Goal: Transaction & Acquisition: Purchase product/service

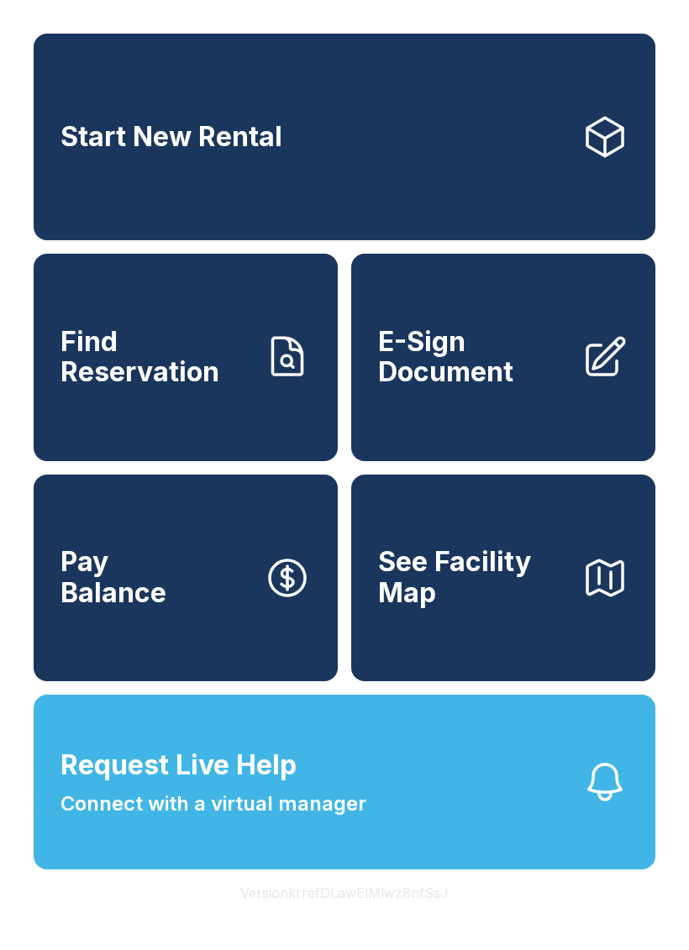
click at [361, 917] on button "Version krrefDLawElMlwz8nfSsJ" at bounding box center [344, 893] width 235 height 47
click at [392, 917] on button "Version krrefDLawElMlwz8nfSsJ" at bounding box center [344, 893] width 235 height 47
click at [360, 917] on button "Version krrefDLawElMlwz8nfSsJ" at bounding box center [344, 893] width 235 height 47
click at [380, 125] on link "Start New Rental" at bounding box center [345, 137] width 622 height 207
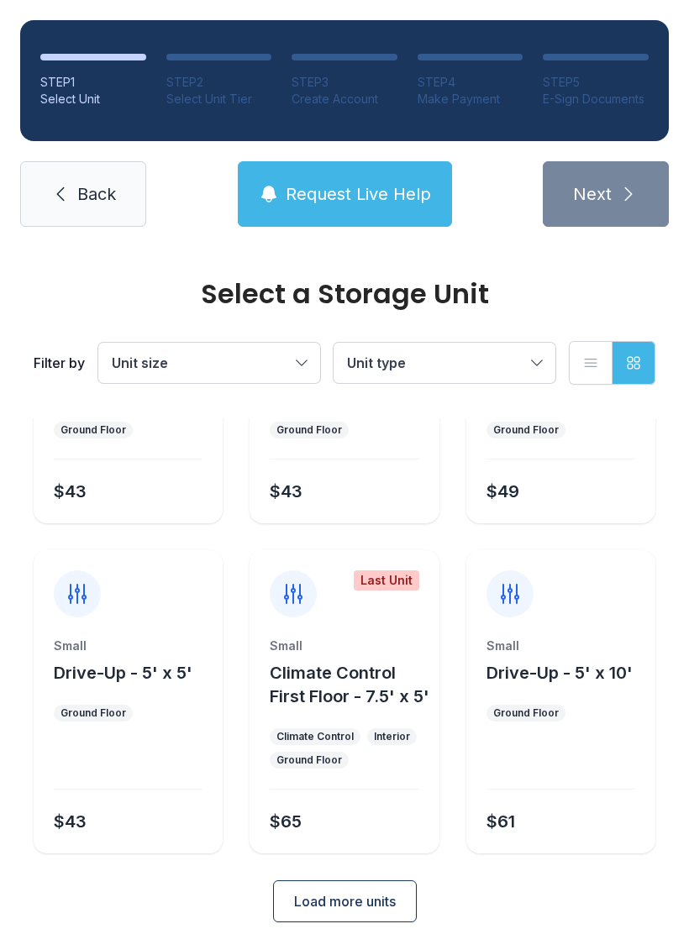
scroll to position [200, 0]
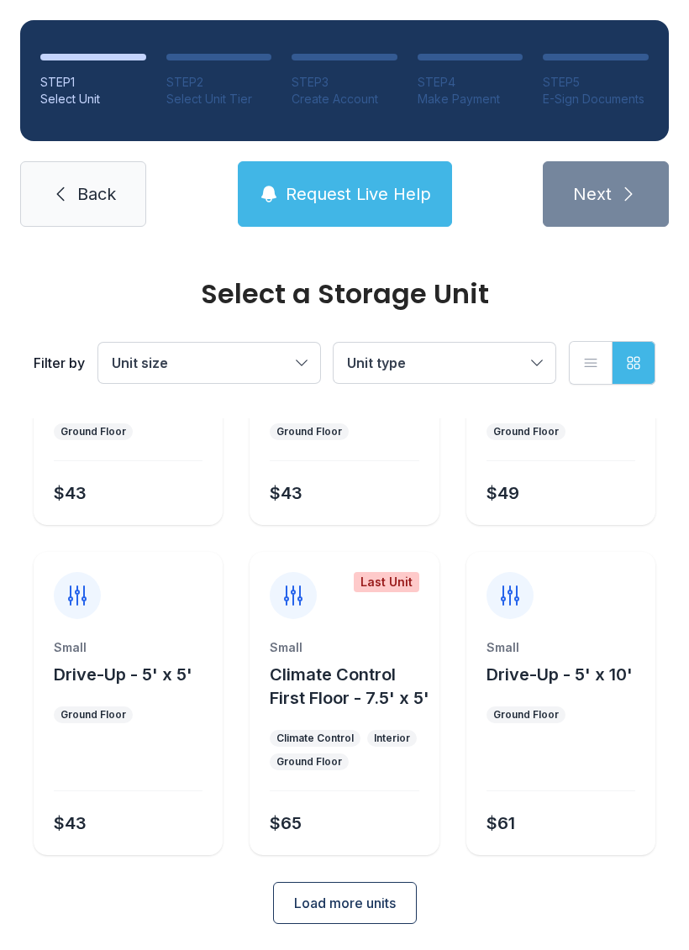
click at [356, 898] on span "Load more units" at bounding box center [345, 903] width 102 height 20
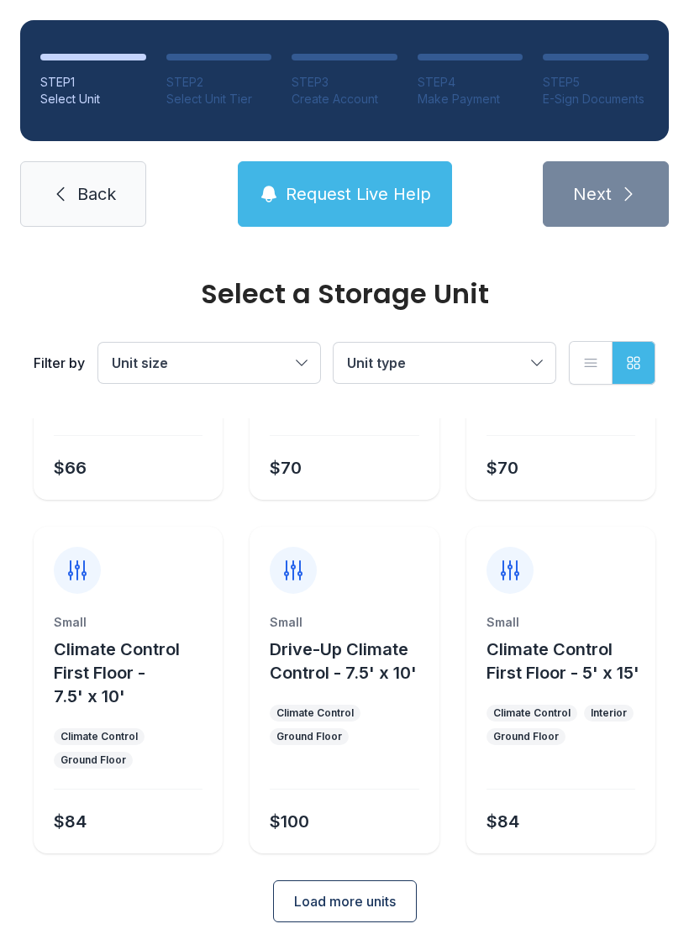
scroll to position [884, 0]
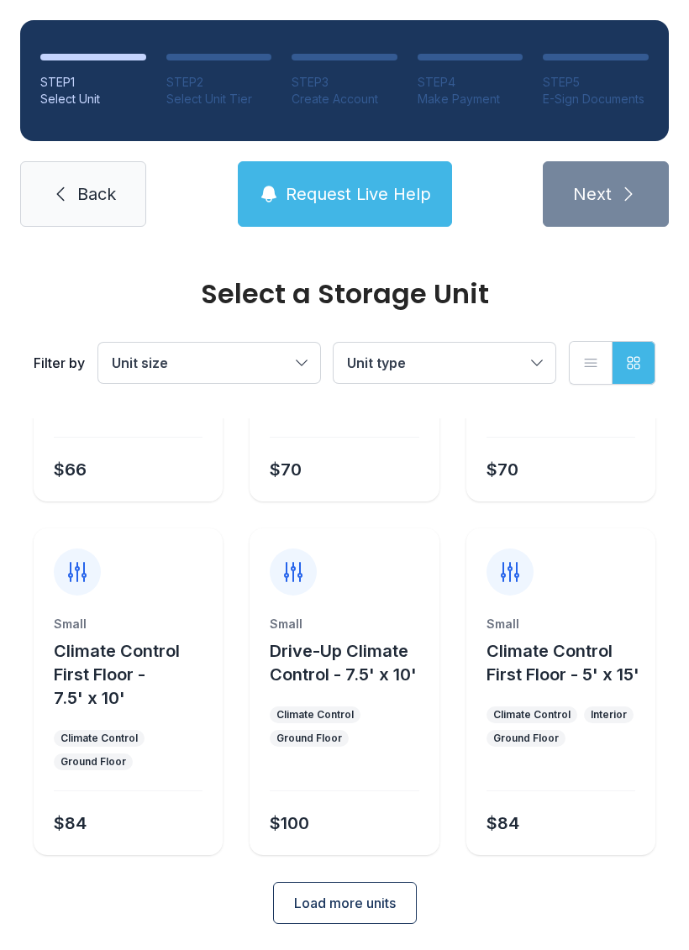
click at [387, 900] on span "Load more units" at bounding box center [345, 903] width 102 height 20
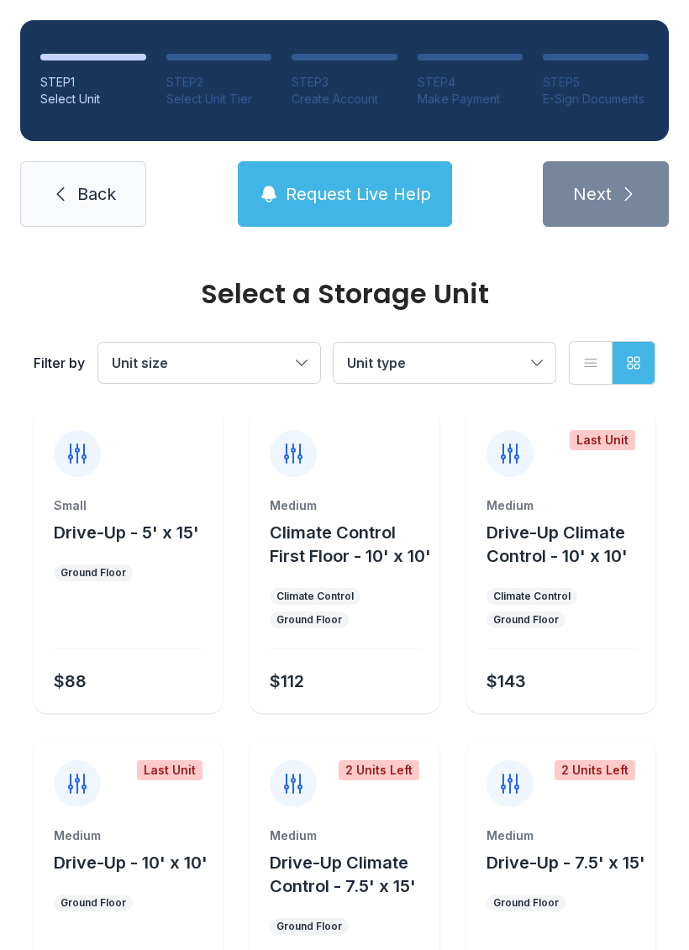
scroll to position [1370, 0]
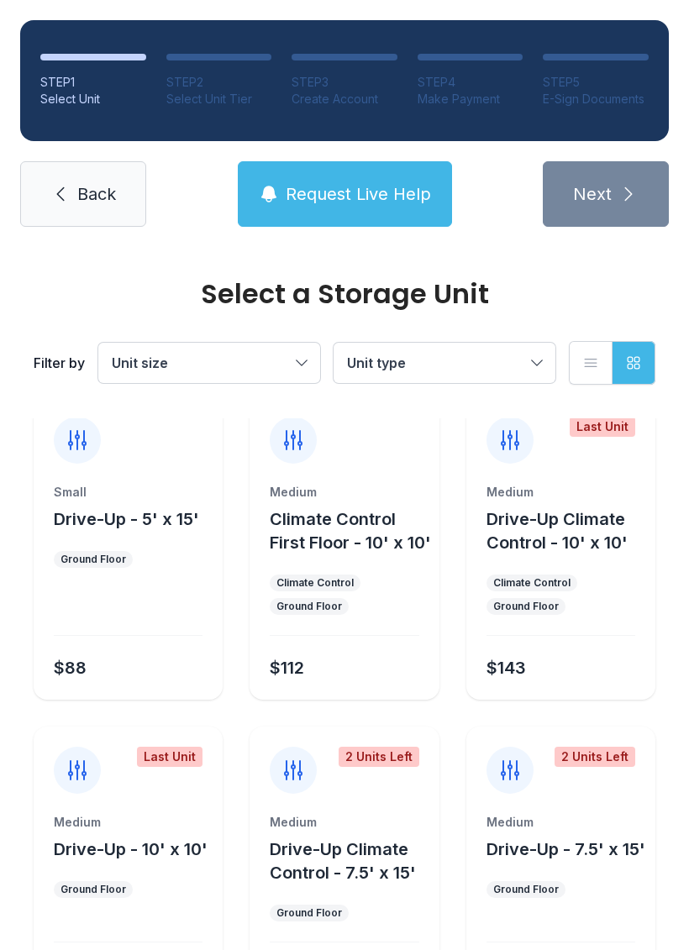
click at [386, 192] on span "Request Live Help" at bounding box center [358, 194] width 145 height 24
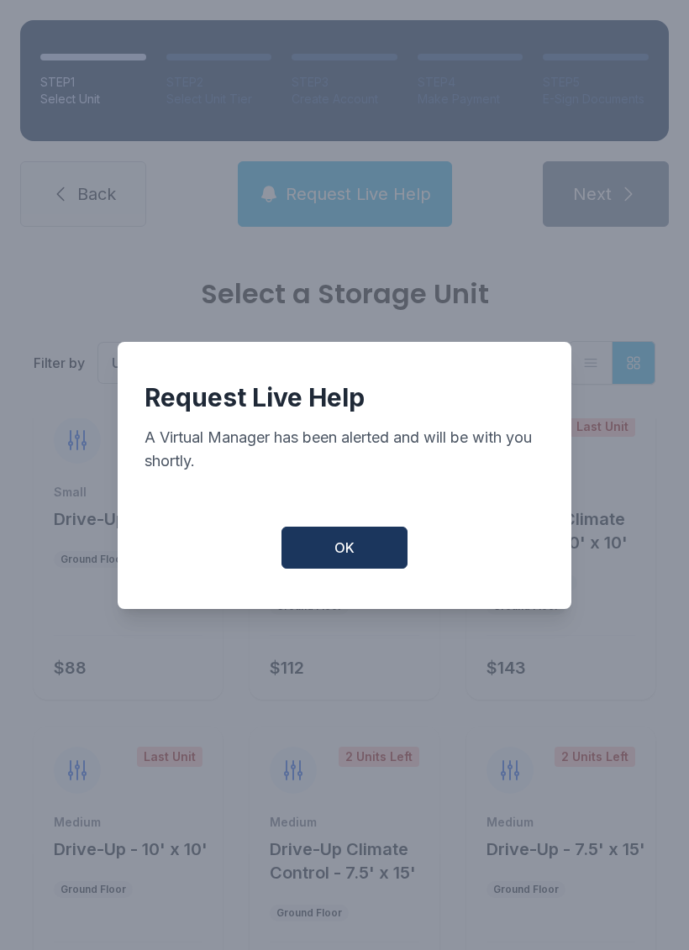
click at [366, 545] on button "OK" at bounding box center [345, 548] width 126 height 42
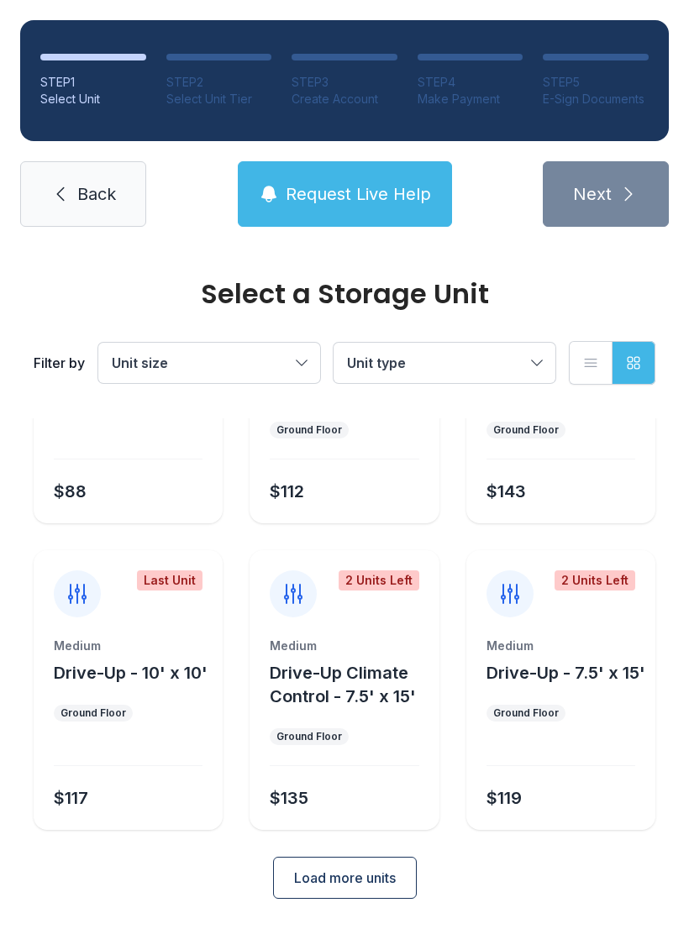
scroll to position [1545, 0]
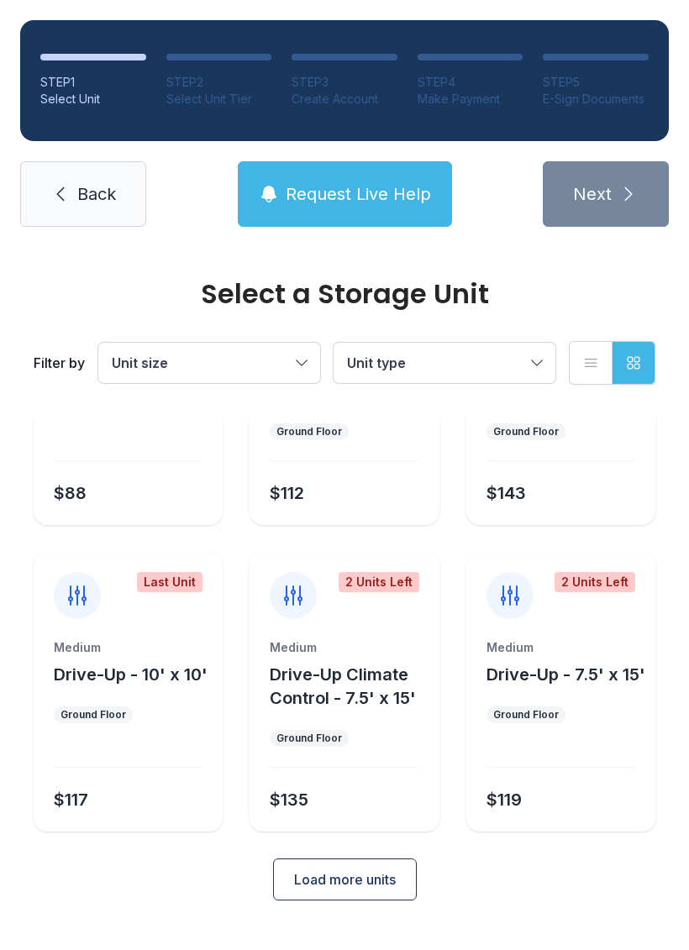
click at [382, 193] on span "Request Live Help" at bounding box center [358, 194] width 145 height 24
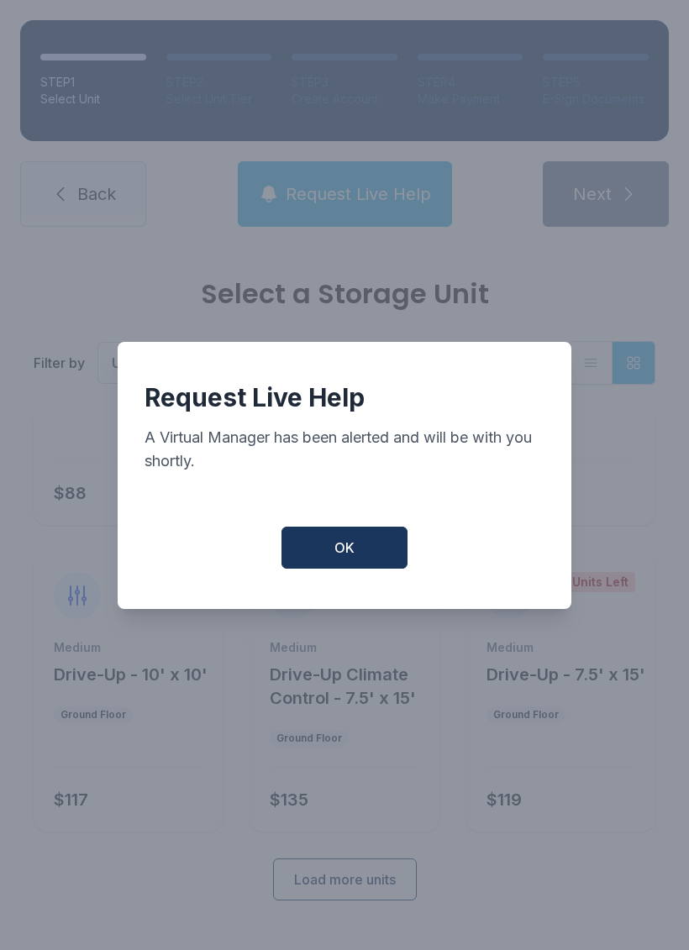
click at [366, 555] on button "OK" at bounding box center [345, 548] width 126 height 42
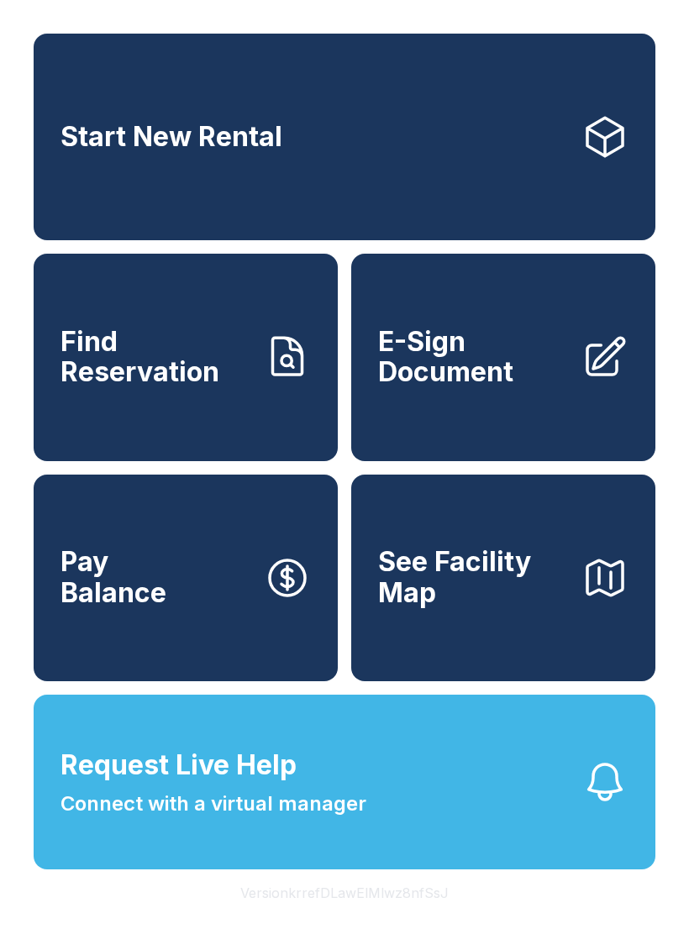
click at [171, 591] on button "Pay Balance" at bounding box center [186, 578] width 304 height 207
